Goal: Check status: Check status

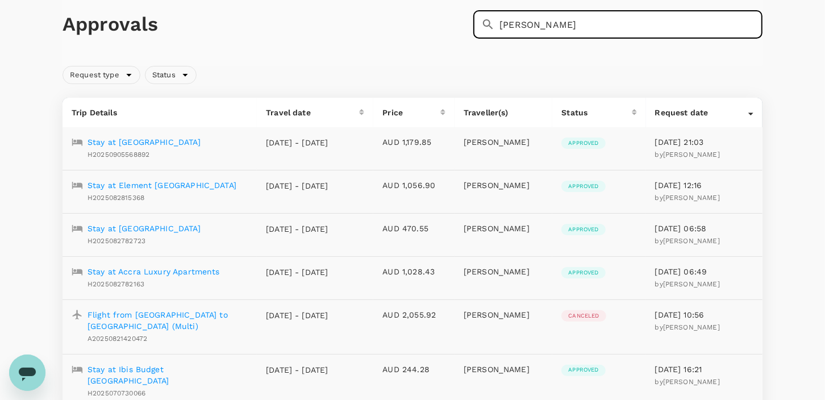
click at [147, 270] on p "Stay at Accra Luxury Apartments" at bounding box center [153, 271] width 132 height 11
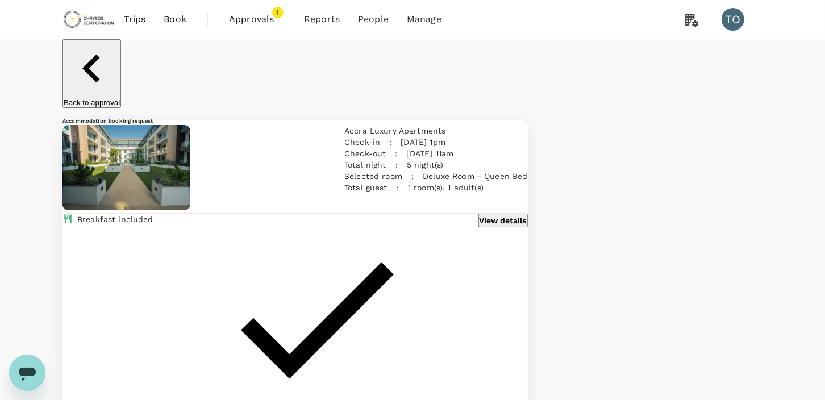
click at [391, 127] on div "[DATE] 1pm" at bounding box center [418, 137] width 54 height 20
click at [352, 125] on p "Accra Luxury Apartments" at bounding box center [435, 130] width 183 height 11
copy p "Accra Luxury Apartments"
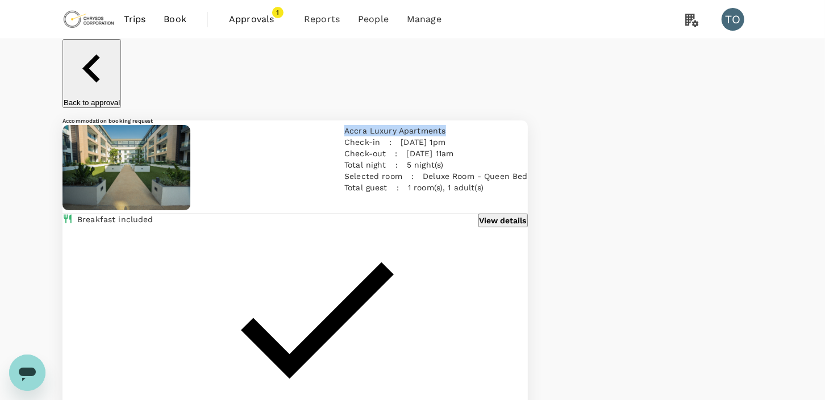
click at [480, 120] on div "Accra Luxury Apartments Check-in : [DATE] 1pm Check-out : [DATE] 11am Total nig…" at bounding box center [434, 166] width 188 height 93
click at [362, 62] on link "Users" at bounding box center [398, 62] width 134 height 27
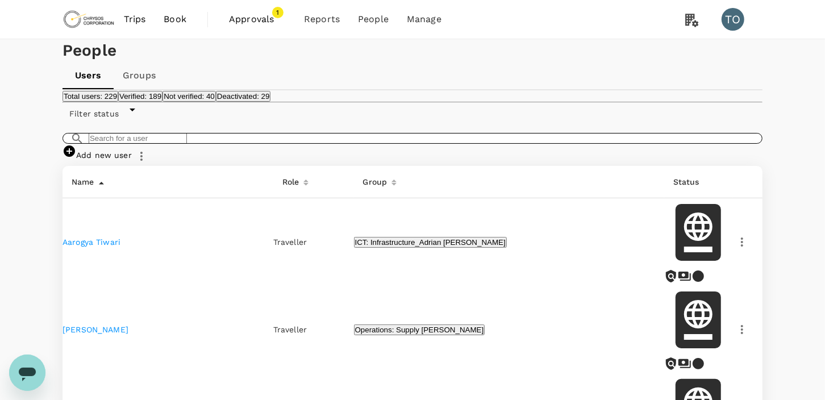
click at [131, 144] on input "text" at bounding box center [138, 138] width 98 height 11
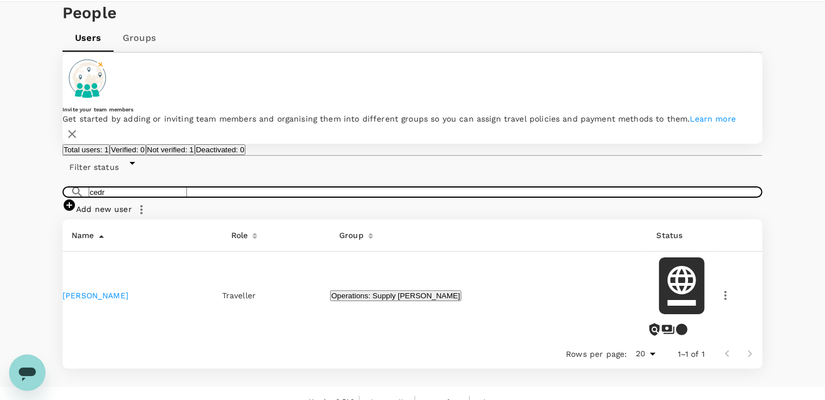
scroll to position [110, 0]
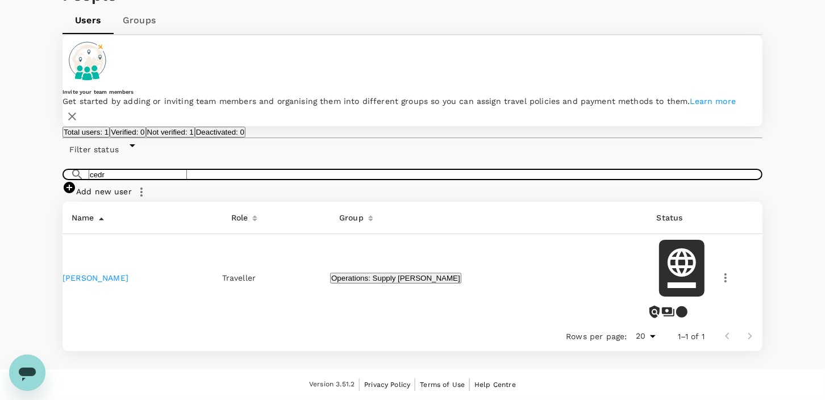
type input "cedr"
click at [718, 271] on icon "button" at bounding box center [725, 278] width 14 height 14
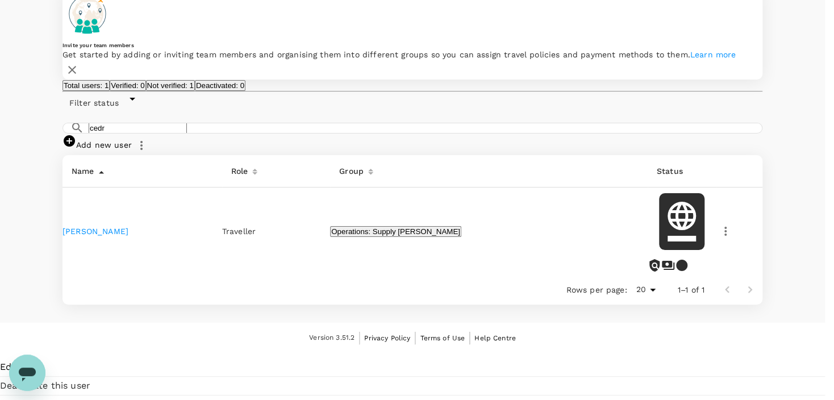
click at [512, 353] on div at bounding box center [412, 353] width 825 height 0
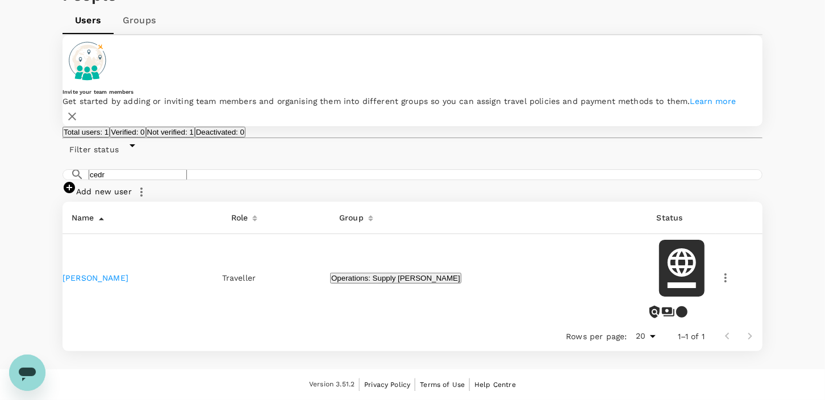
scroll to position [0, 0]
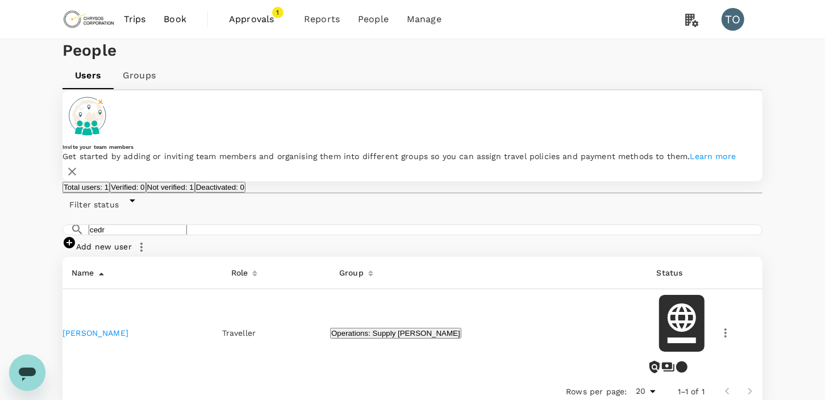
click at [692, 62] on div "People" at bounding box center [412, 50] width 700 height 23
click at [552, 62] on h1 "People" at bounding box center [412, 50] width 700 height 23
click at [490, 62] on h1 "People" at bounding box center [412, 50] width 700 height 23
click at [245, 18] on span "Approvals" at bounding box center [257, 19] width 57 height 14
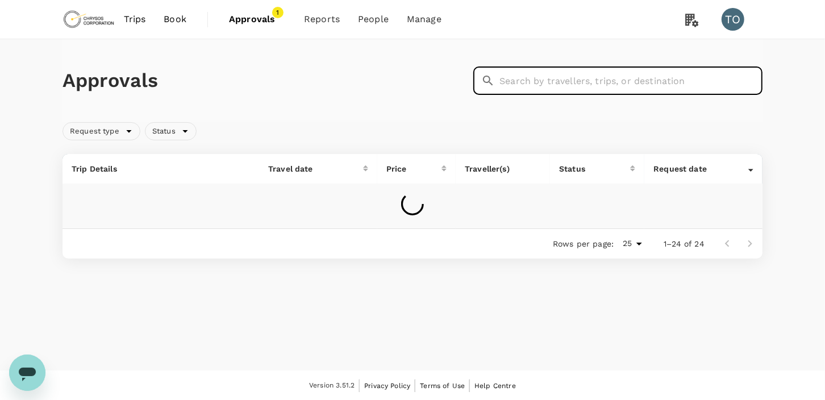
click at [620, 84] on input "text" at bounding box center [630, 80] width 263 height 28
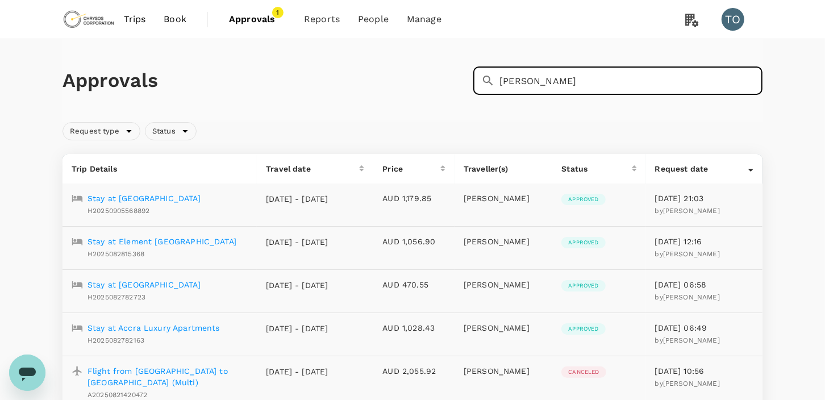
type input "[PERSON_NAME]"
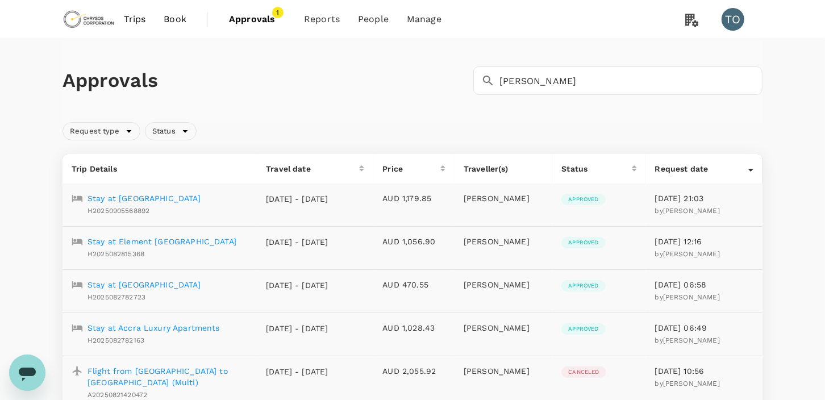
click at [158, 328] on p "Stay at Accra Luxury Apartments" at bounding box center [153, 327] width 132 height 11
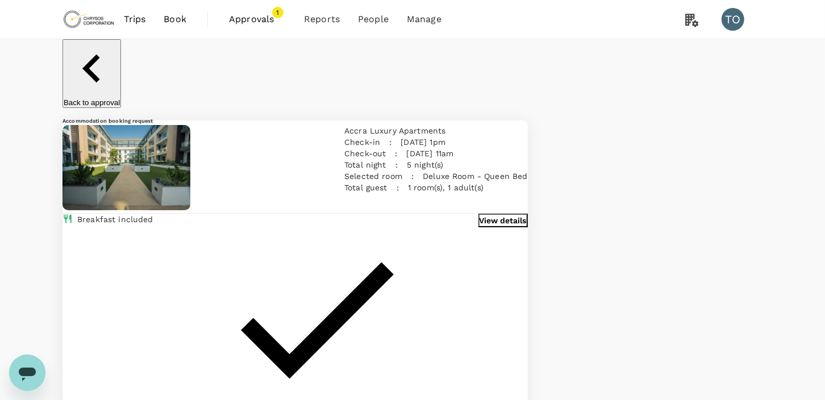
click at [487, 225] on p "View details" at bounding box center [502, 220] width 47 height 11
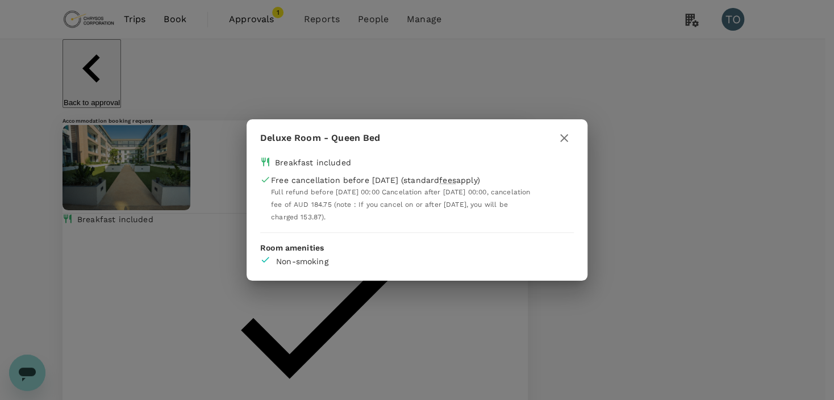
click at [538, 315] on div "Deluxe Room - Queen Bed Breakfast included Free cancellation before [DATE] (sta…" at bounding box center [417, 200] width 834 height 400
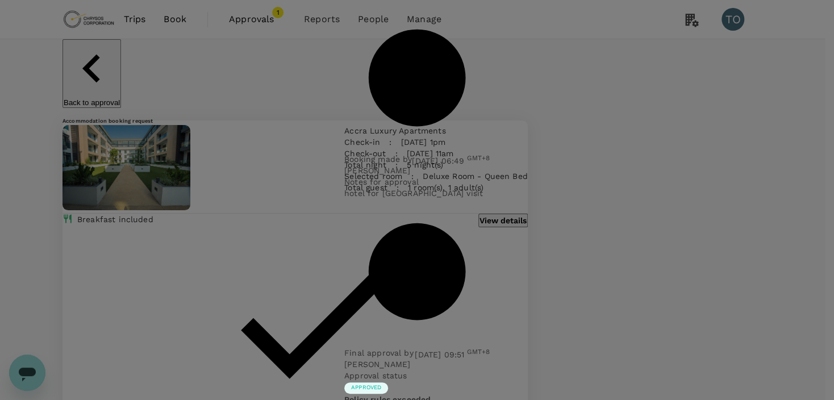
click at [541, 345] on div "Approval details Booking made by [PERSON_NAME] [DATE] 06:49 GMT+8 Notes for app…" at bounding box center [417, 200] width 834 height 400
